Goal: Task Accomplishment & Management: Use online tool/utility

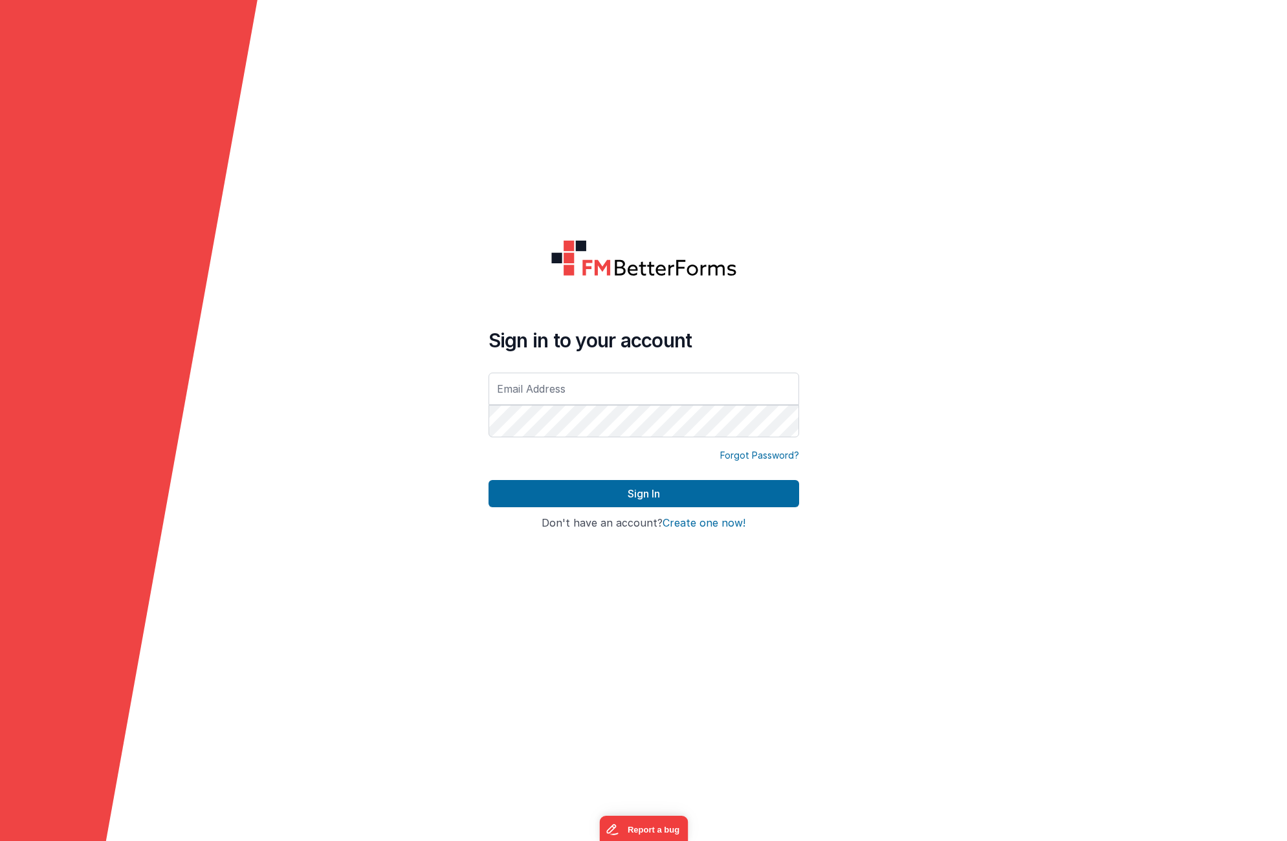
type input "[EMAIL_ADDRESS][DOMAIN_NAME]"
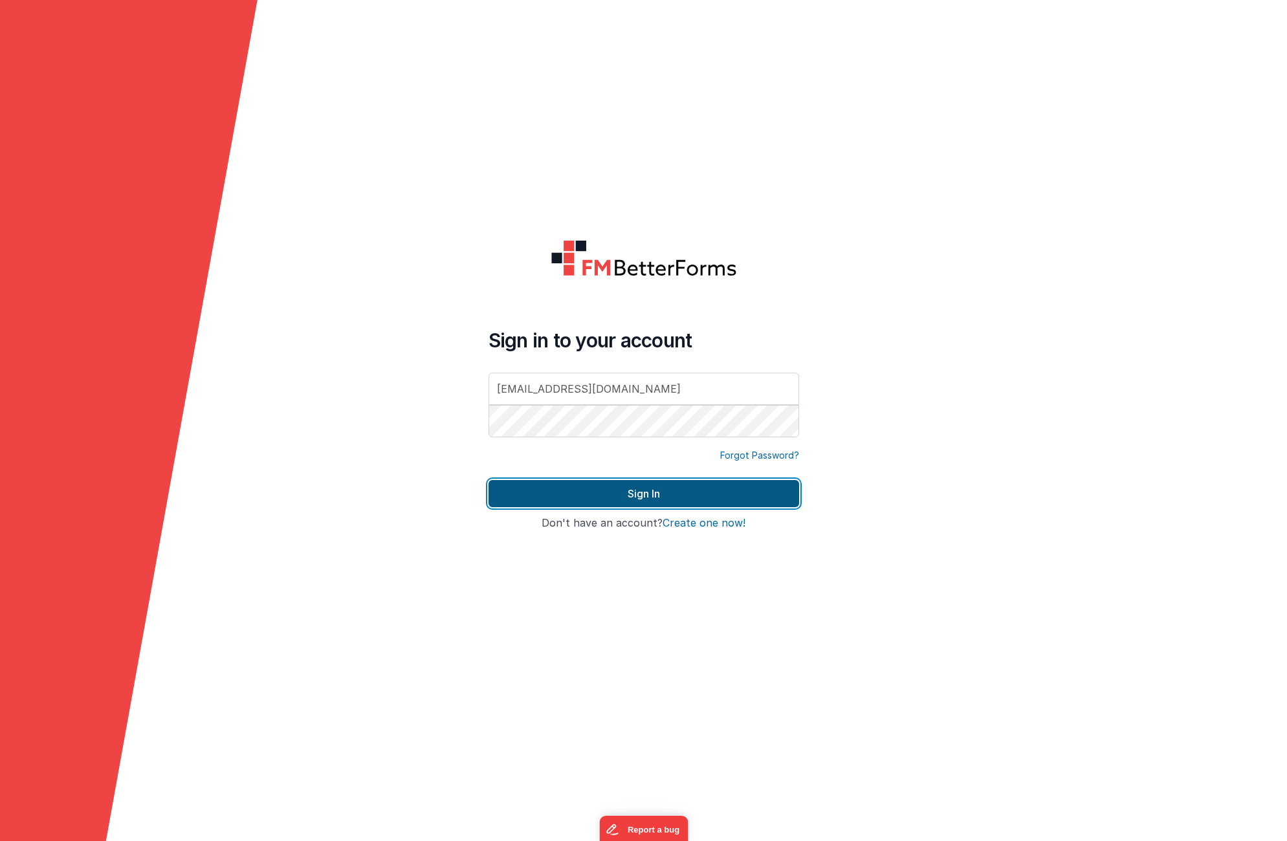
click at [722, 490] on button "Sign In" at bounding box center [644, 493] width 311 height 27
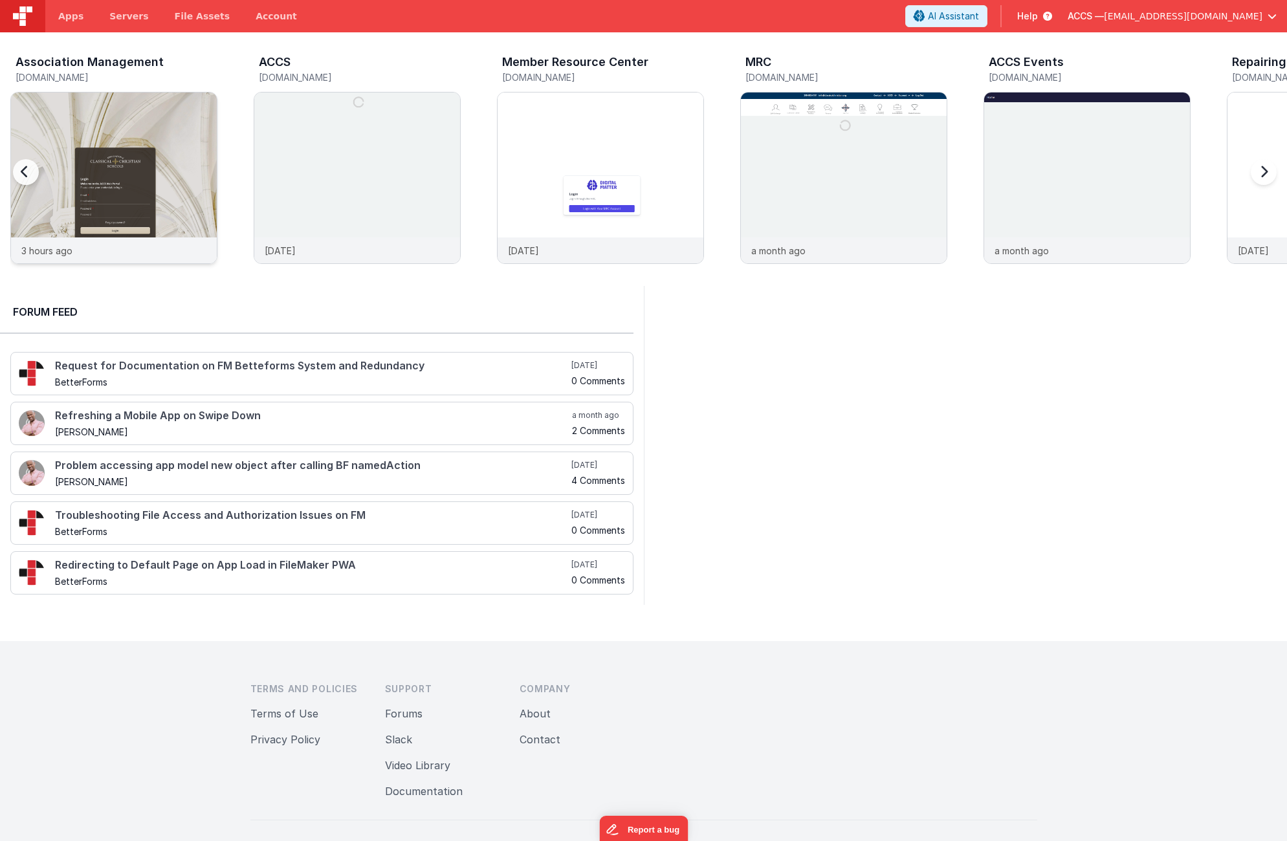
click at [162, 148] on img at bounding box center [114, 196] width 206 height 206
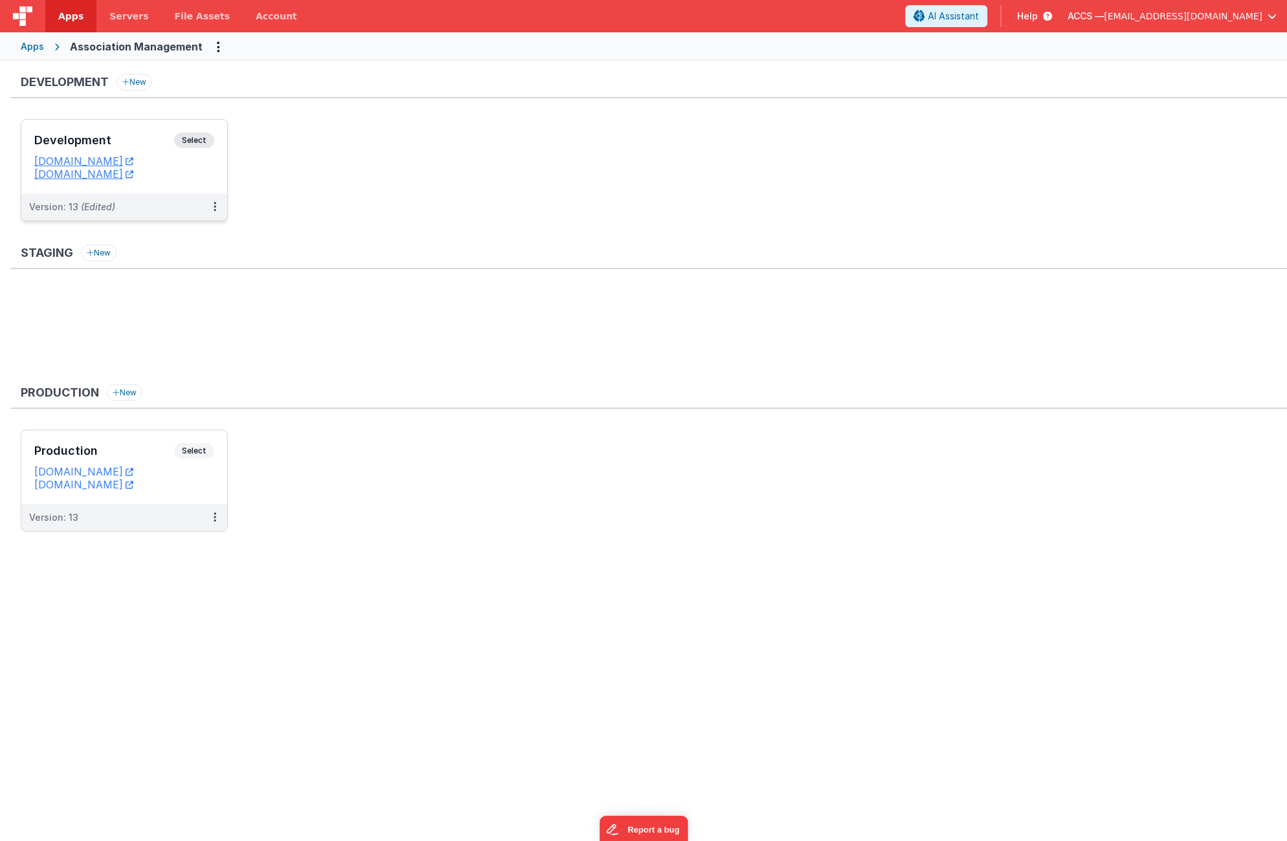
click at [140, 137] on h3 "Development" at bounding box center [104, 140] width 140 height 13
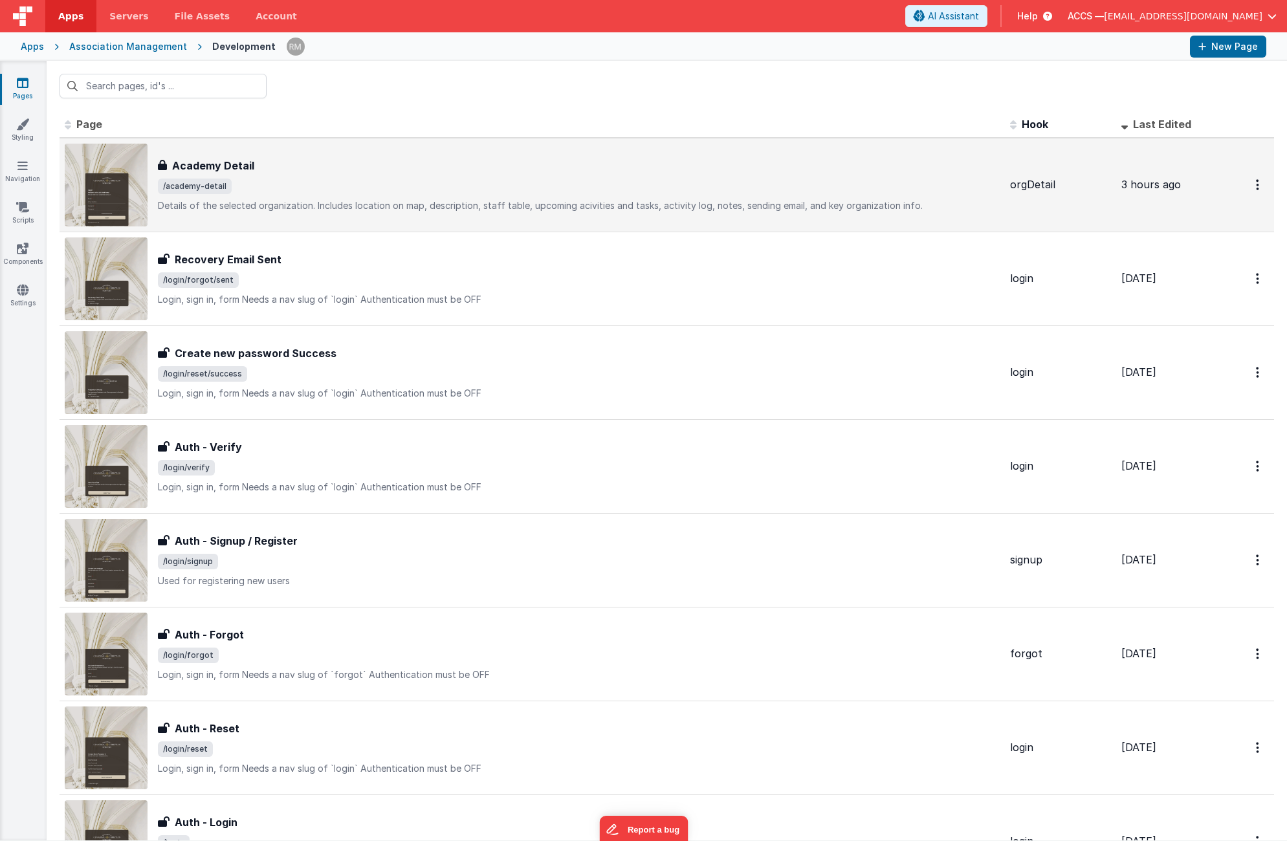
click at [290, 161] on div "Academy Detail" at bounding box center [579, 166] width 842 height 16
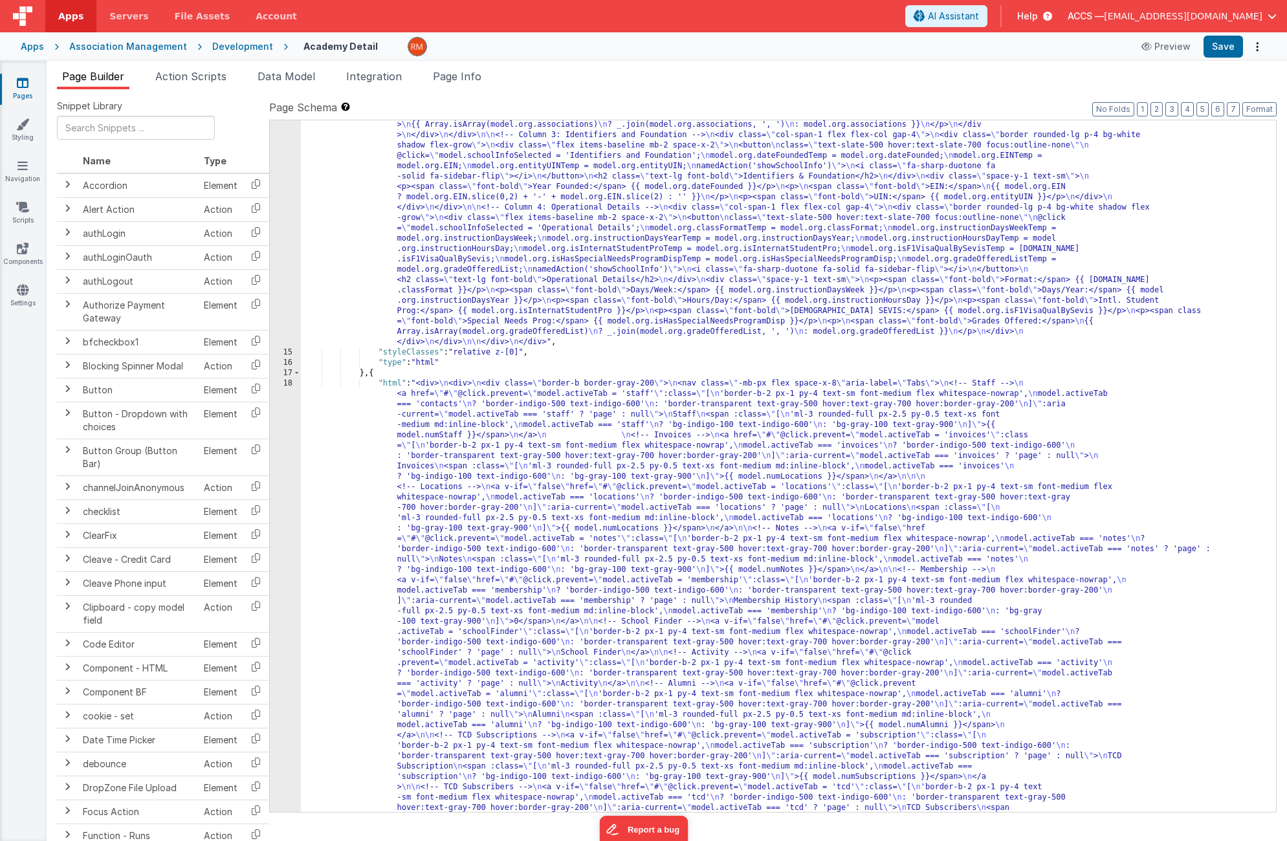
scroll to position [461, 0]
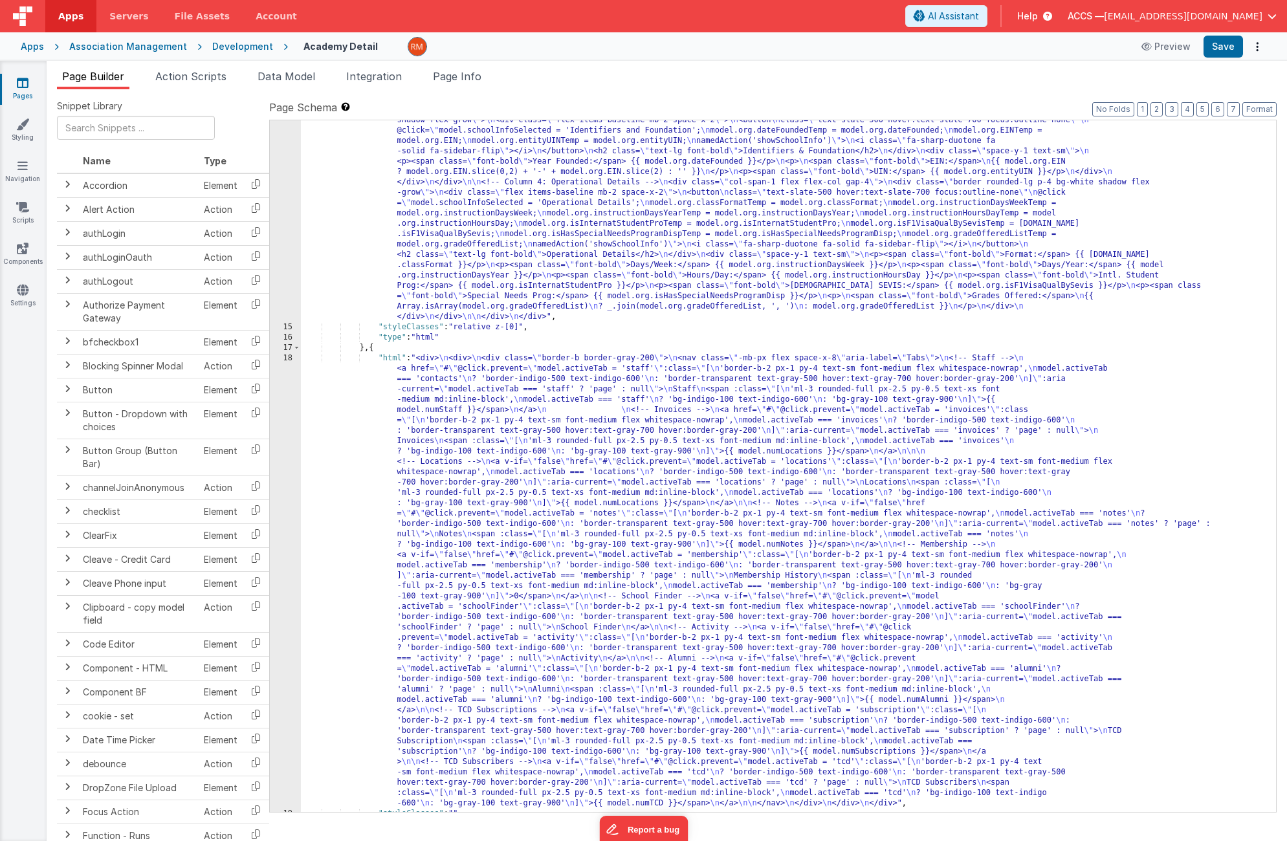
click at [392, 359] on div ""html" : "<div class= \" w-full max-w-none pr-4 pl-4 \" > \n <!-- Grid --> \n <…" at bounding box center [784, 440] width 966 height 1168
click at [291, 358] on div "18" at bounding box center [285, 581] width 31 height 456
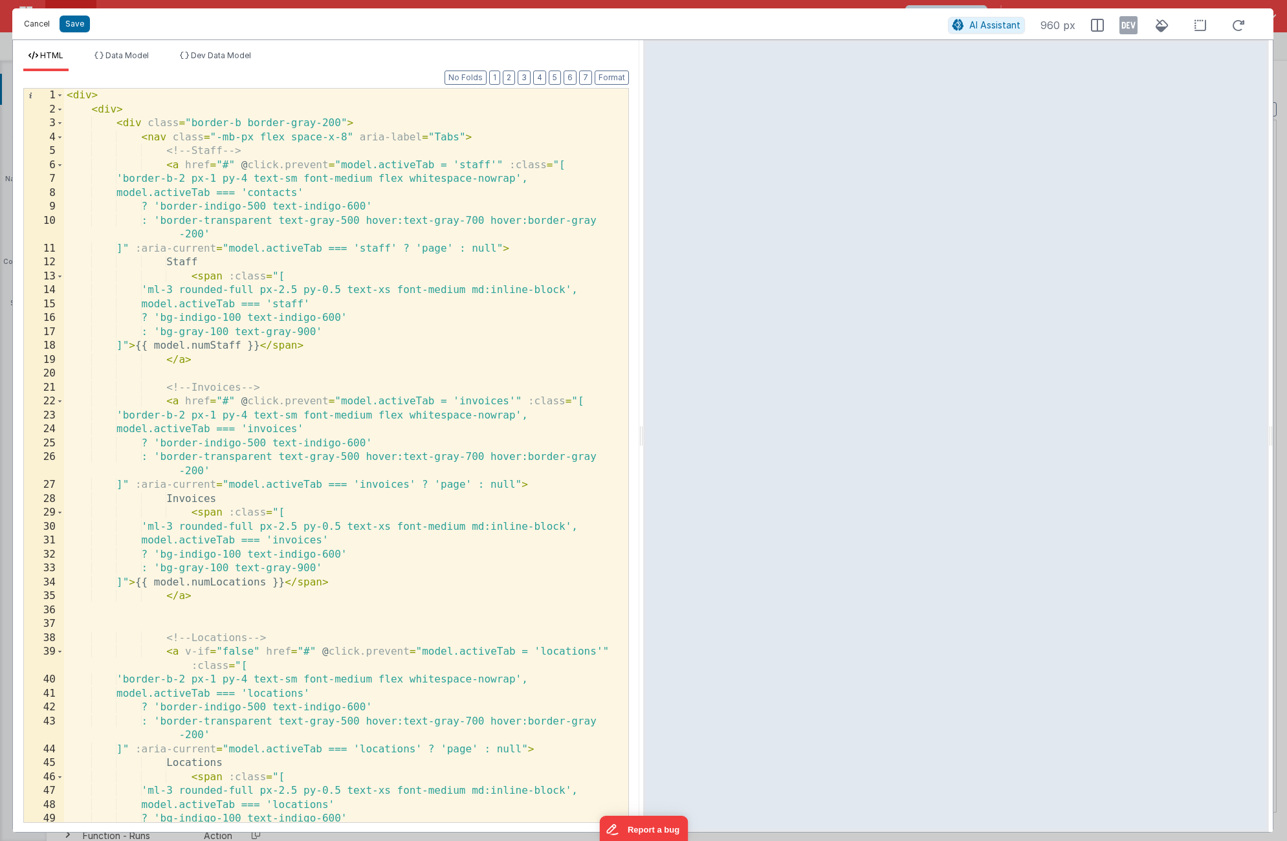
click at [47, 24] on button "Cancel" at bounding box center [36, 24] width 39 height 18
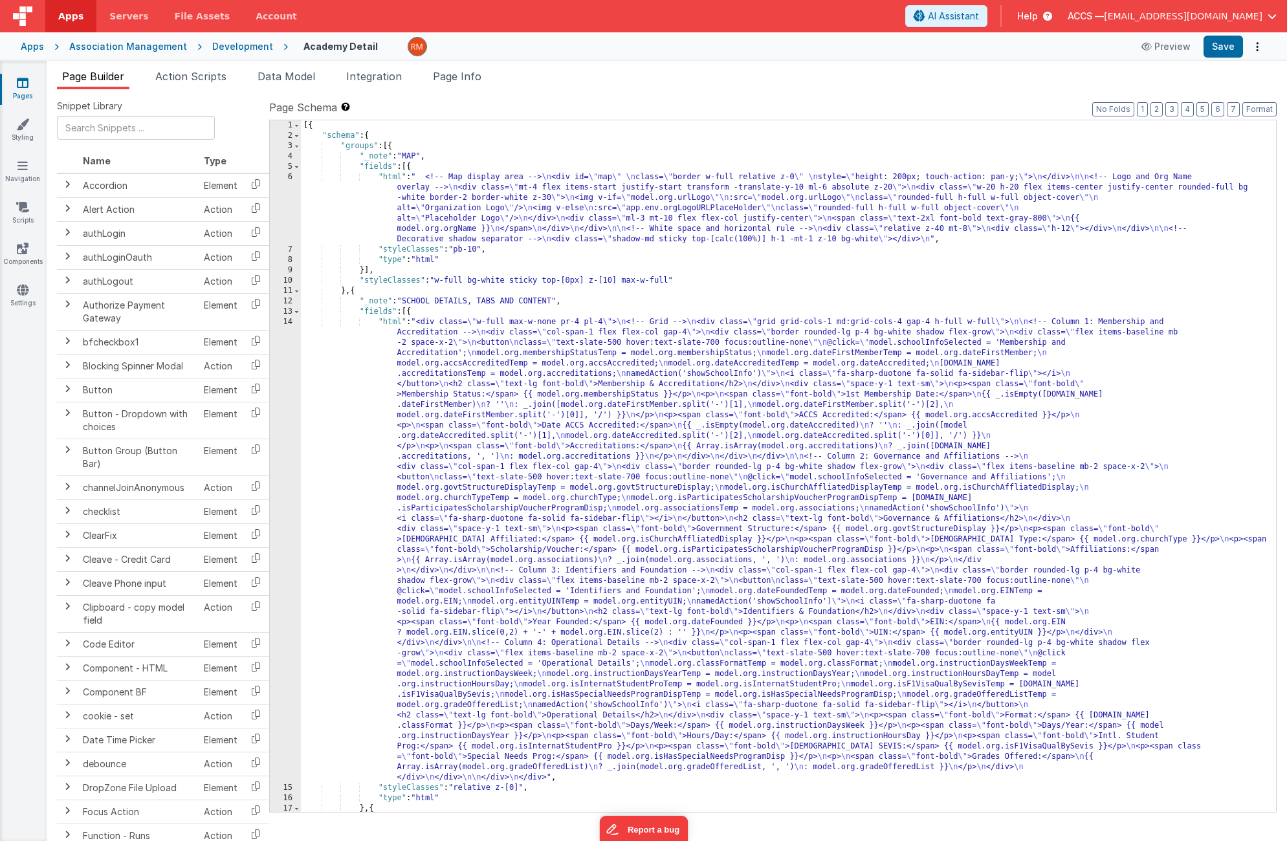
scroll to position [0, 0]
drag, startPoint x: 433, startPoint y: 157, endPoint x: 223, endPoint y: 161, distance: 210.4
click at [223, 161] on div "Snippet Library Name Type Accordion Element Alert Action Action authLogin Actio…" at bounding box center [667, 476] width 1220 height 752
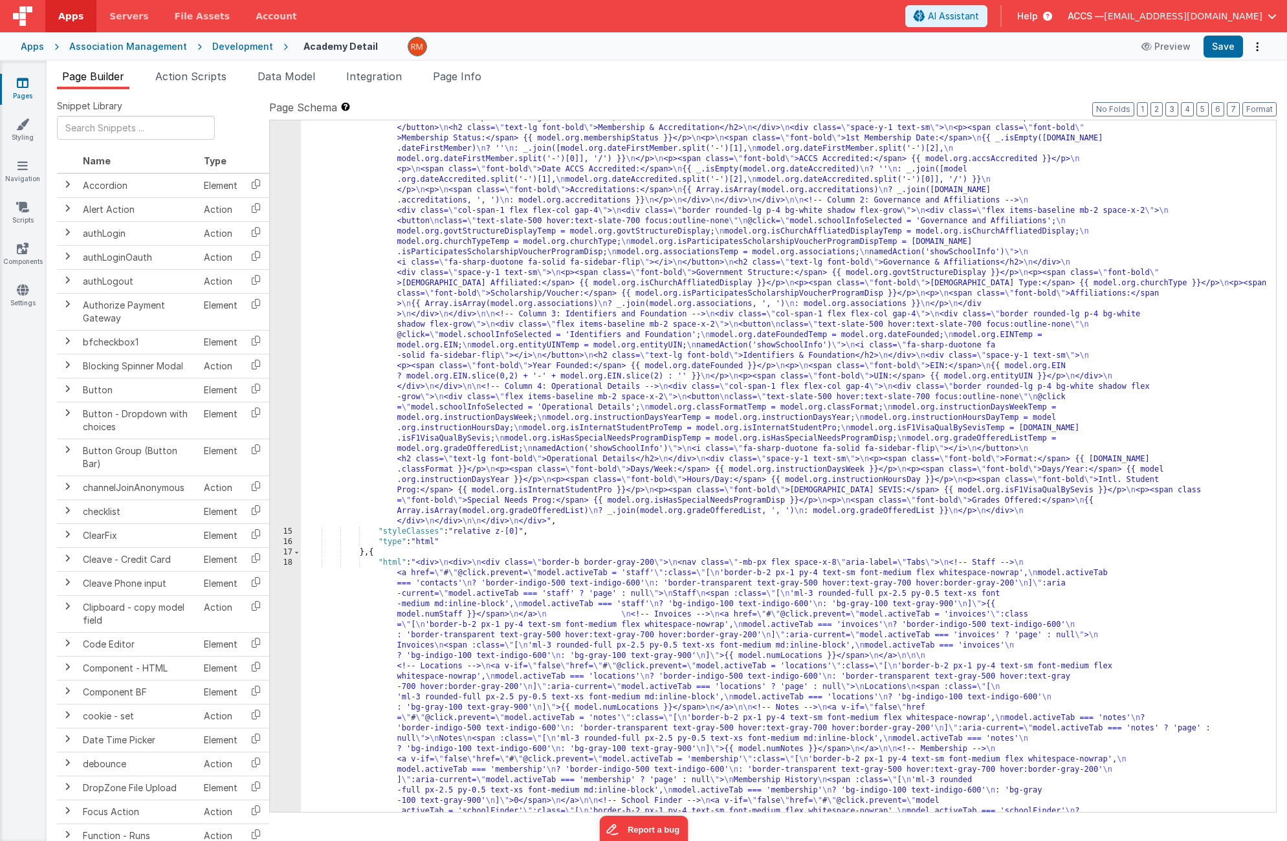
scroll to position [256, 0]
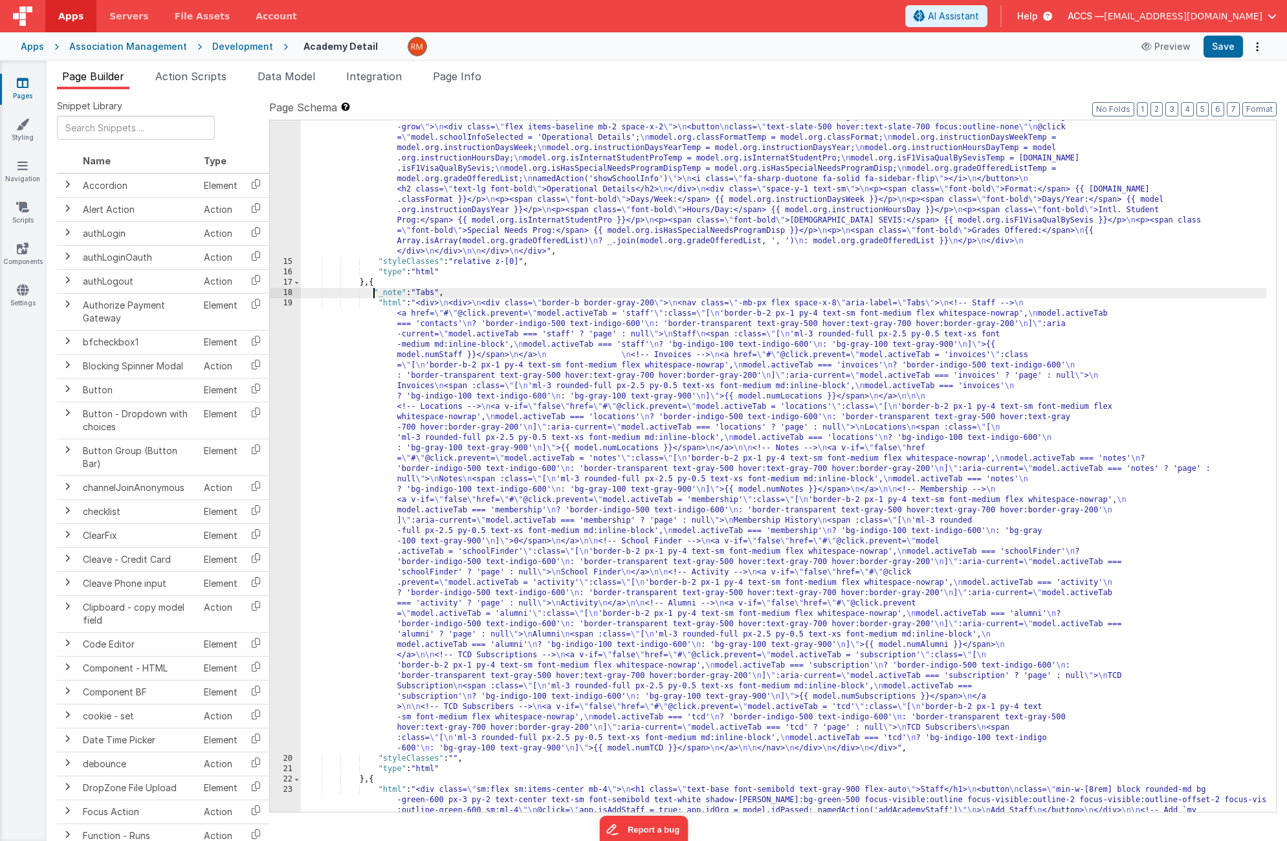
scroll to position [526, 0]
click at [390, 303] on div ""html" : "<div class= \" w-full max-w-none pr-4 pl-4 \" > \n <!-- Grid --> \n <…" at bounding box center [784, 489] width 966 height 1396
click at [295, 301] on div "19" at bounding box center [285, 526] width 31 height 456
click at [291, 301] on div "19" at bounding box center [285, 526] width 31 height 456
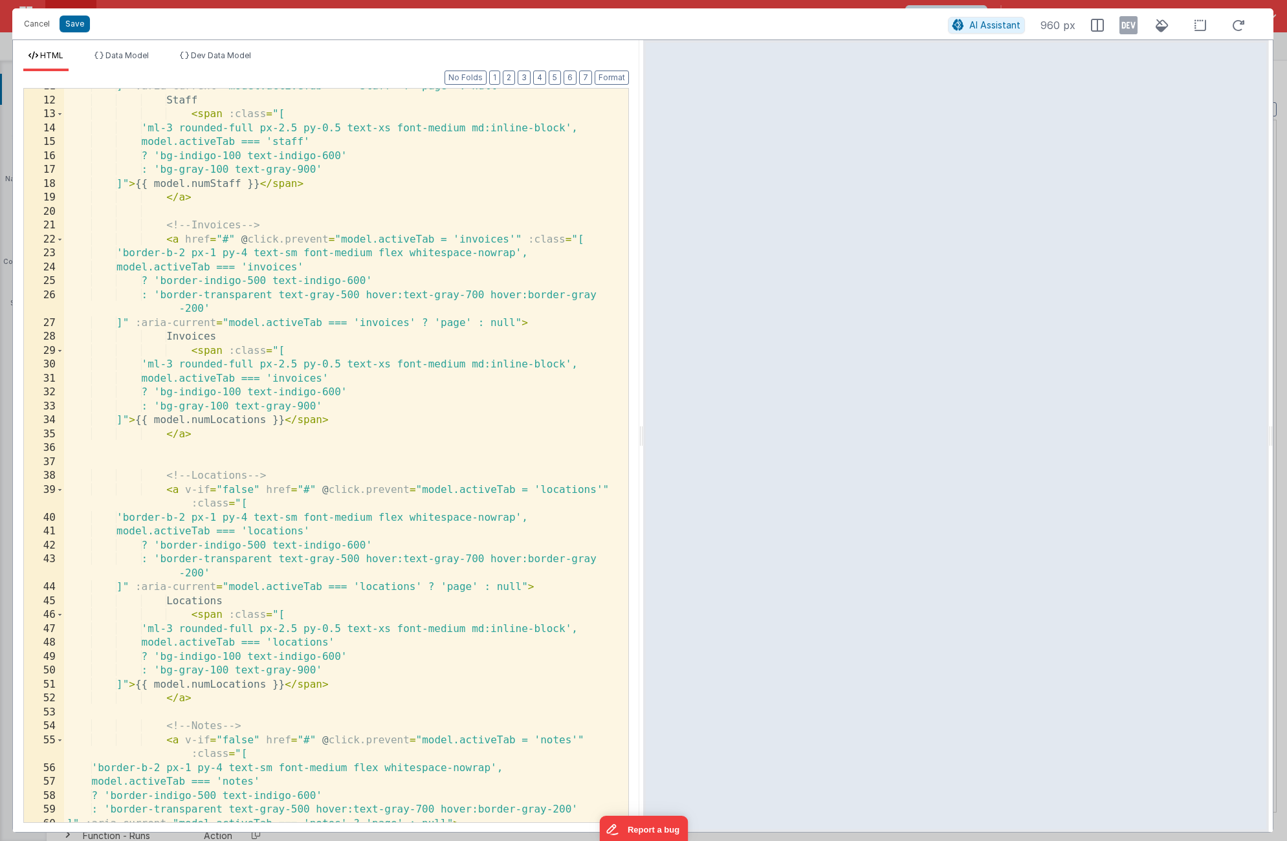
scroll to position [162, 0]
click at [291, 421] on div "]" :aria-current = "model.activeTab === 'staff' ? 'page' : null" > Staff < span…" at bounding box center [341, 461] width 555 height 762
click at [80, 28] on button "Save" at bounding box center [75, 24] width 30 height 17
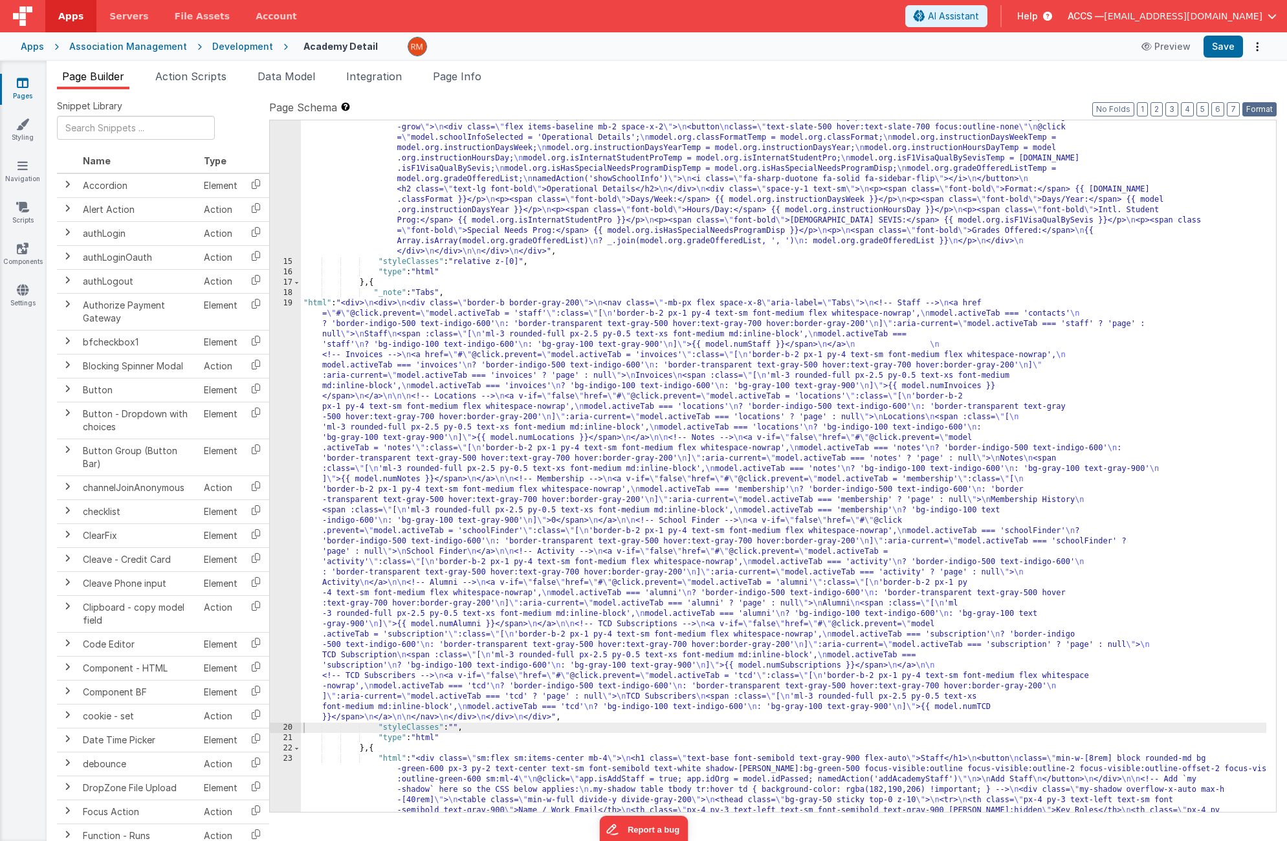
click at [1263, 110] on button "Format" at bounding box center [1260, 109] width 34 height 14
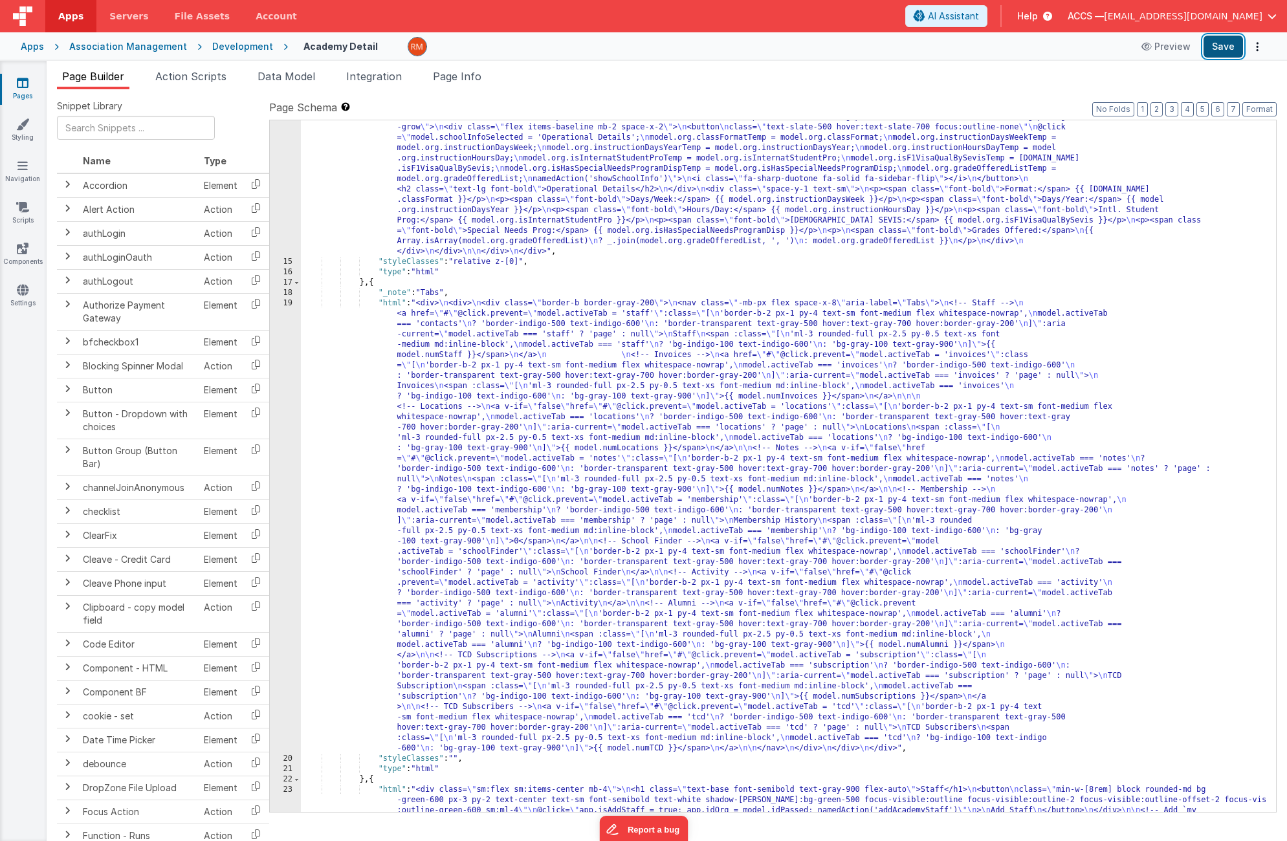
click at [1222, 44] on button "Save" at bounding box center [1223, 47] width 39 height 22
